Goal: Navigation & Orientation: Find specific page/section

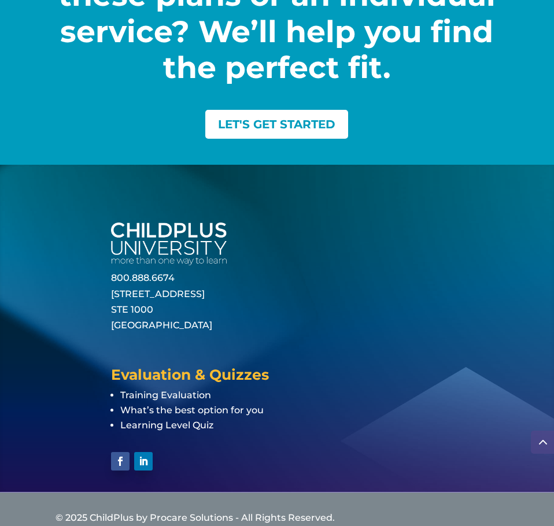
scroll to position [2654, 0]
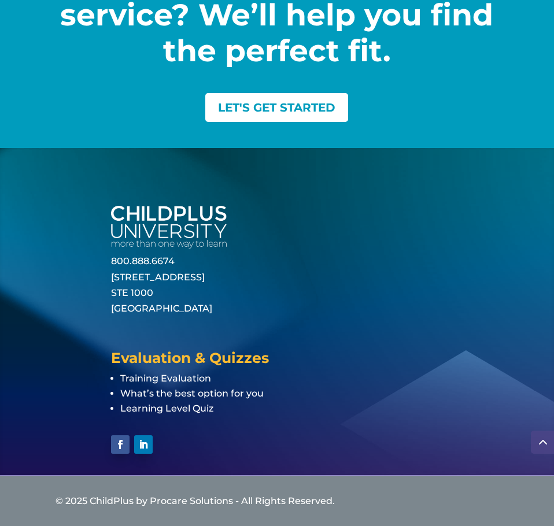
click at [542, 442] on span at bounding box center [542, 442] width 23 height 23
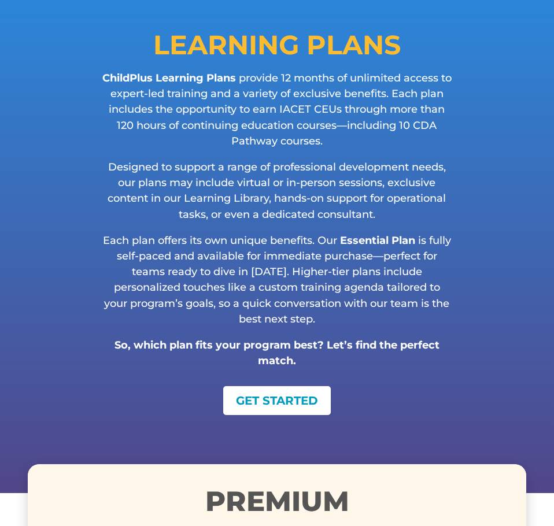
scroll to position [0, 0]
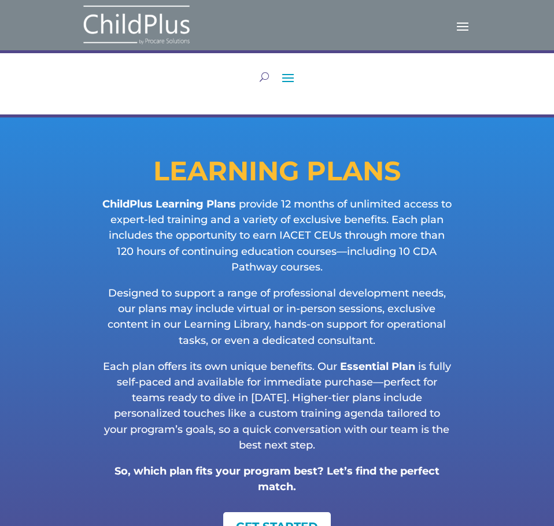
click at [289, 78] on span at bounding box center [288, 77] width 19 height 19
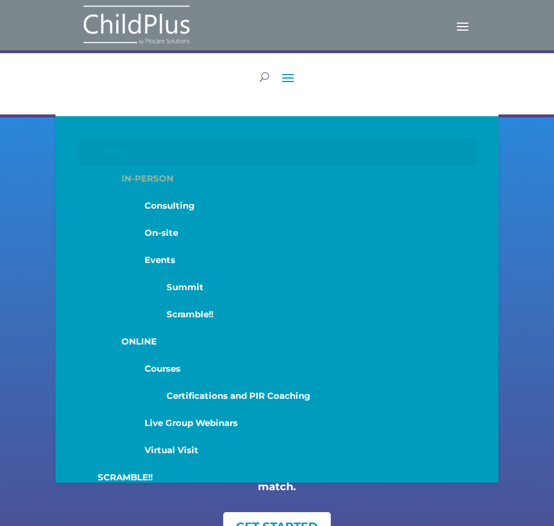
click at [158, 178] on link "IN-PERSON" at bounding box center [290, 178] width 374 height 27
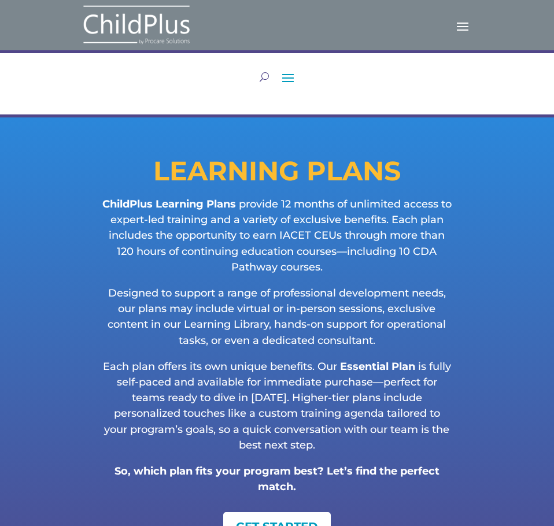
click at [465, 29] on span at bounding box center [462, 25] width 19 height 19
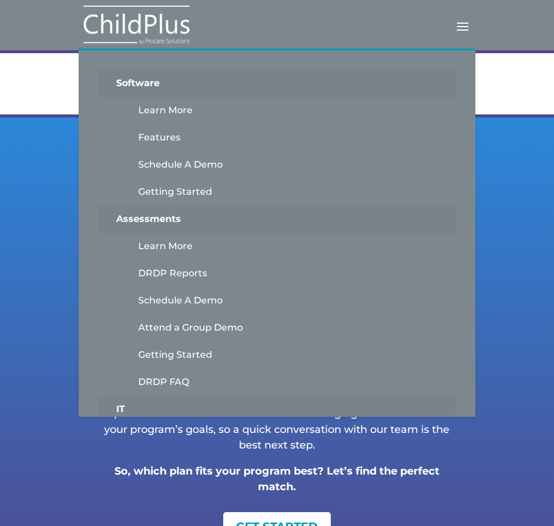
click at [515, 249] on div "LEARNING PLANS ChildPlus Learning Plans provide 12 months of unlimited access t…" at bounding box center [277, 368] width 554 height 502
click at [469, 21] on span at bounding box center [462, 25] width 19 height 19
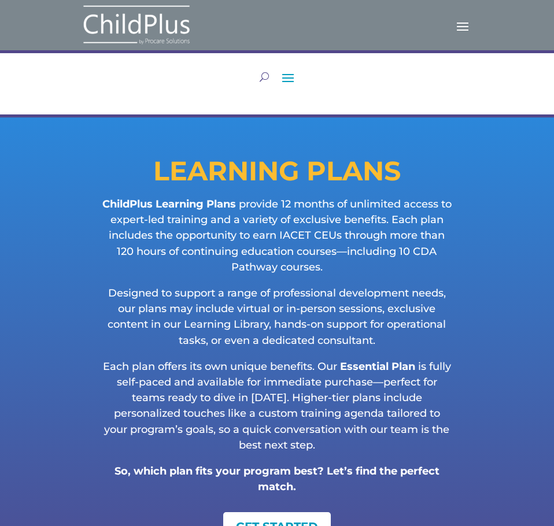
click at [284, 88] on div "LEARN IN-PERSON Consulting On-site Events Summit Scramble!! ONLINE Courses Cert…" at bounding box center [277, 91] width 443 height 47
click at [285, 82] on span at bounding box center [288, 77] width 19 height 19
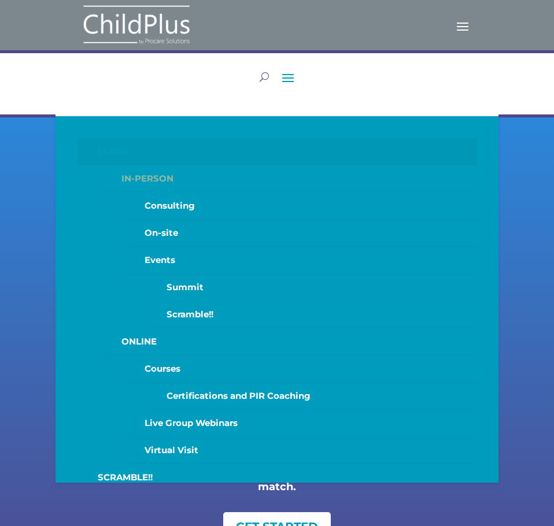
click at [130, 177] on link "IN-PERSON" at bounding box center [290, 178] width 374 height 27
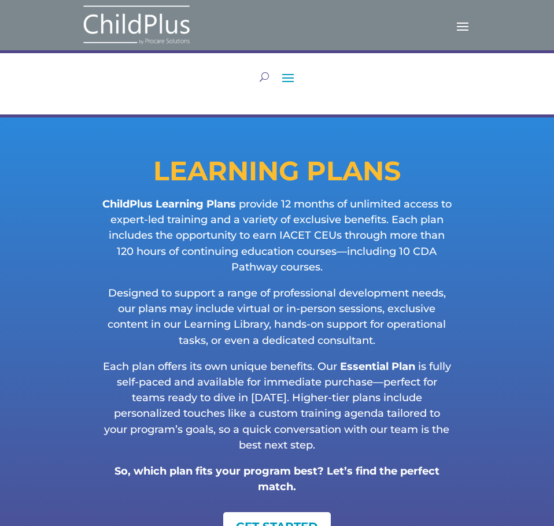
click at [283, 83] on span at bounding box center [288, 77] width 19 height 19
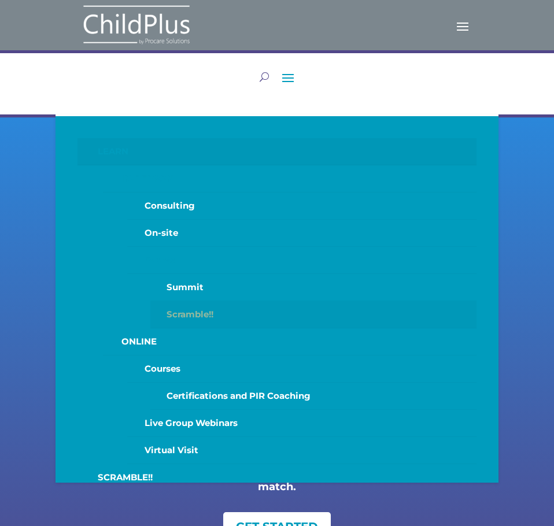
click at [190, 318] on link "Scramble!!" at bounding box center [313, 314] width 326 height 27
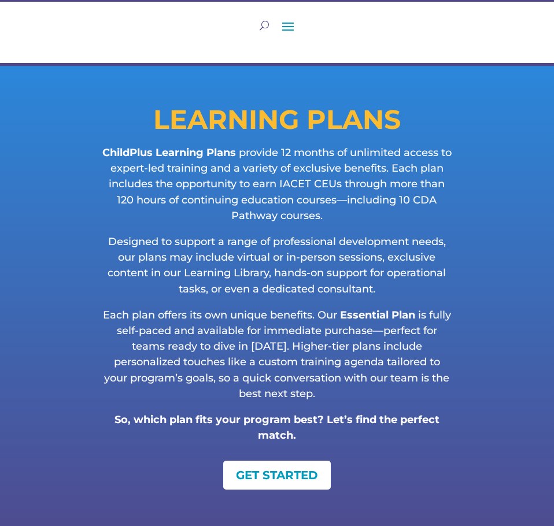
scroll to position [46, 0]
